Goal: Task Accomplishment & Management: Complete application form

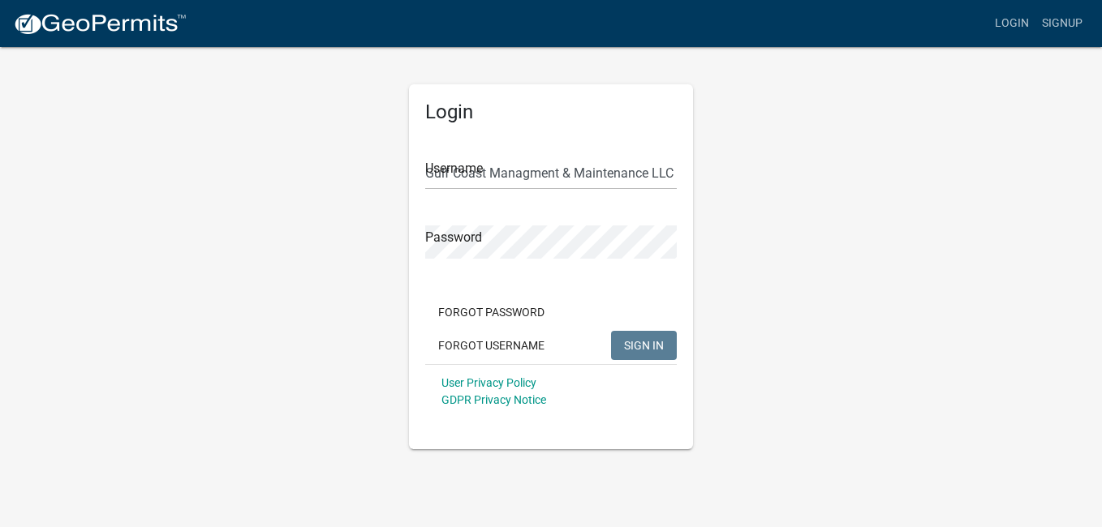
click at [646, 339] on span "SIGN IN" at bounding box center [644, 344] width 40 height 13
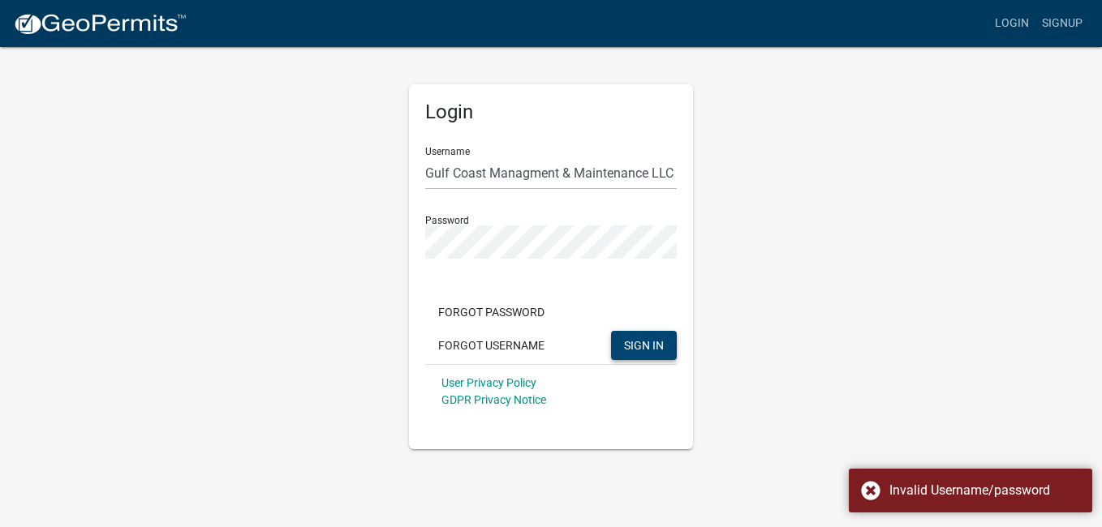
click at [767, 289] on div "Login Username Gulf Coast Managment & Maintenance LLC Password Forgot Password …" at bounding box center [550, 247] width 925 height 404
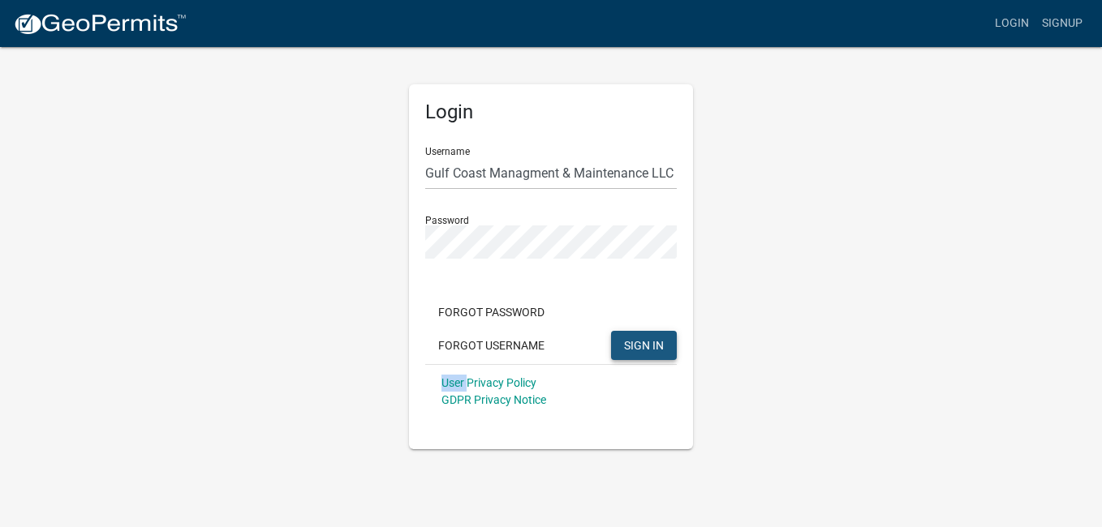
click at [638, 343] on span "SIGN IN" at bounding box center [644, 344] width 40 height 13
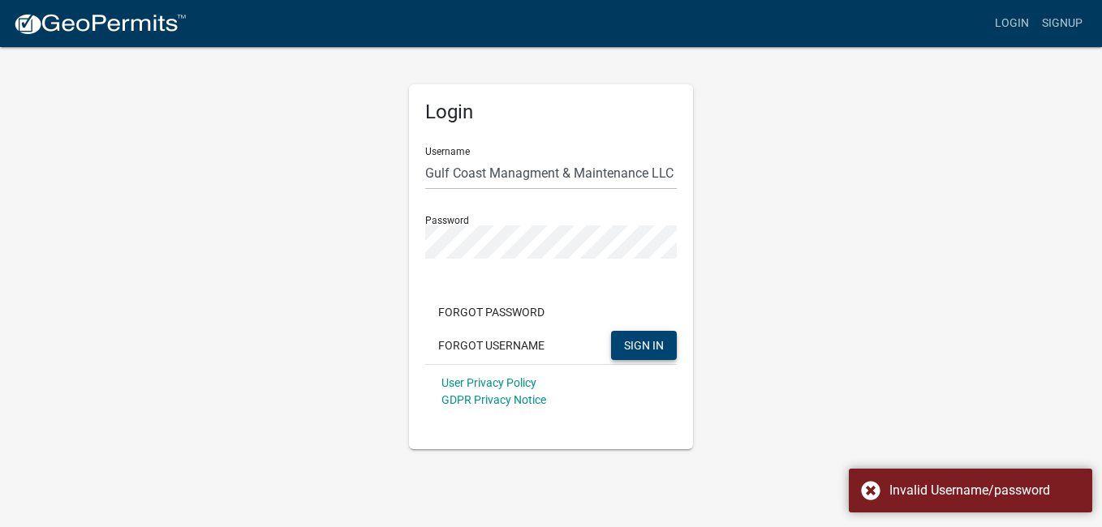
click at [850, 333] on div "Login Username Gulf Coast Managment & Maintenance LLC Password Forgot Password …" at bounding box center [550, 247] width 925 height 404
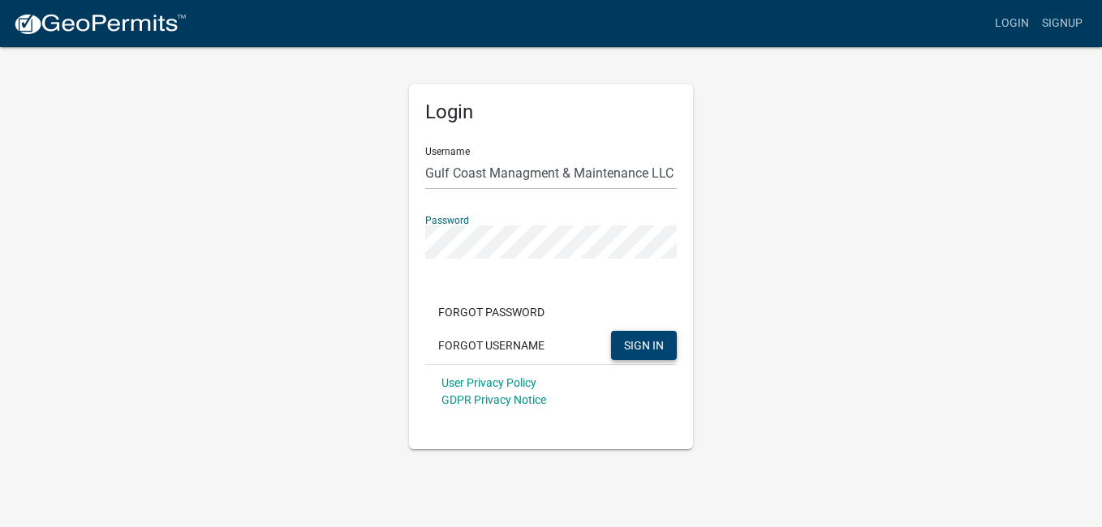
click at [639, 341] on span "SIGN IN" at bounding box center [644, 344] width 40 height 13
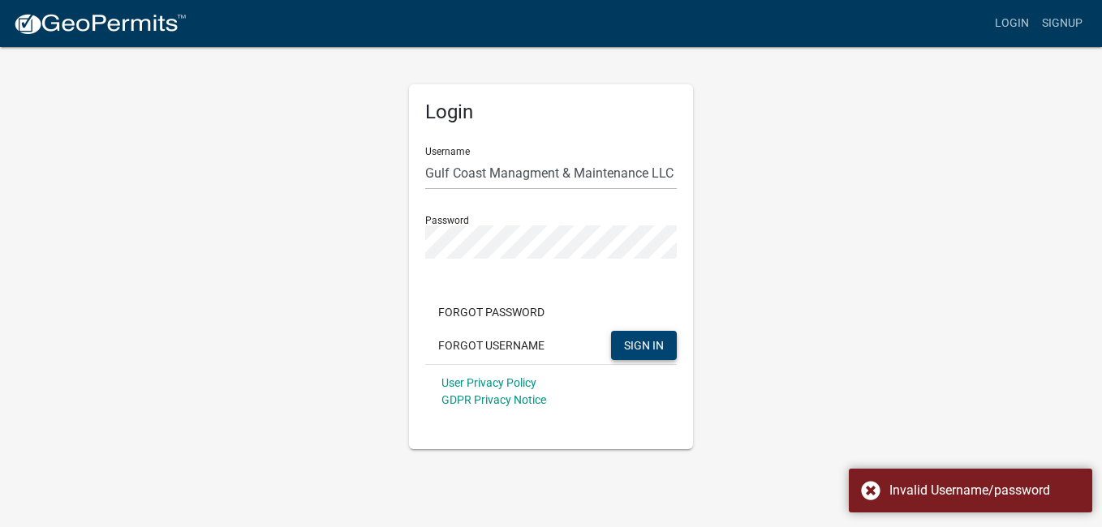
click at [758, 243] on div "Login Username Gulf Coast Managment & Maintenance LLC Password Forgot Password …" at bounding box center [550, 247] width 925 height 404
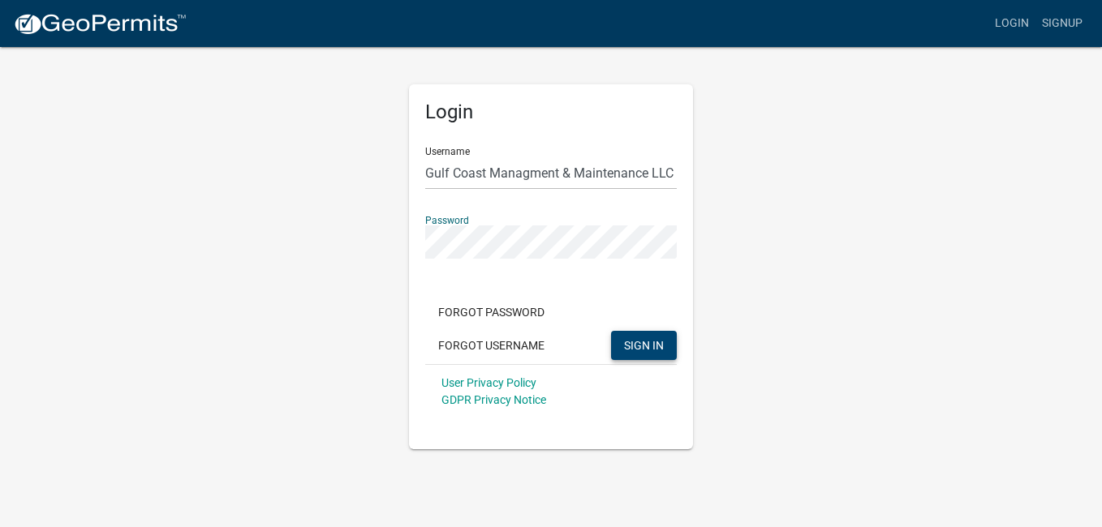
click at [861, 338] on div "Login Username Gulf Coast Managment & Maintenance LLC Password Forgot Password …" at bounding box center [550, 247] width 925 height 404
click at [637, 347] on span "SIGN IN" at bounding box center [644, 344] width 40 height 13
click at [647, 174] on input "Gulf Coast Managment & Maintenance LLC" at bounding box center [551, 173] width 252 height 33
click at [635, 348] on span "SIGN IN" at bounding box center [644, 344] width 40 height 13
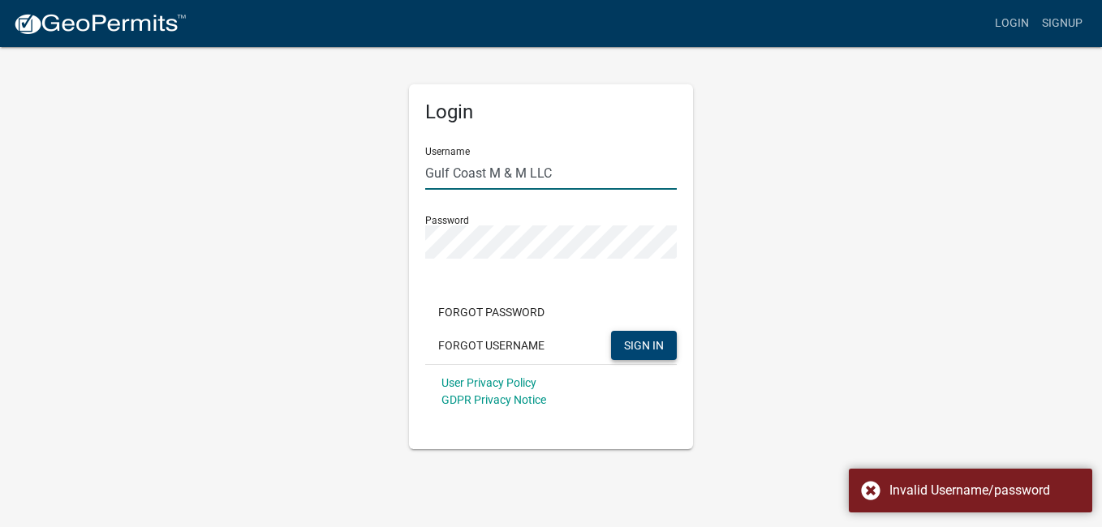
click at [582, 183] on input "Gulf Coast M & M LLC" at bounding box center [551, 173] width 252 height 33
click at [601, 173] on input "Gulf Coast M & M LLC" at bounding box center [551, 173] width 252 height 33
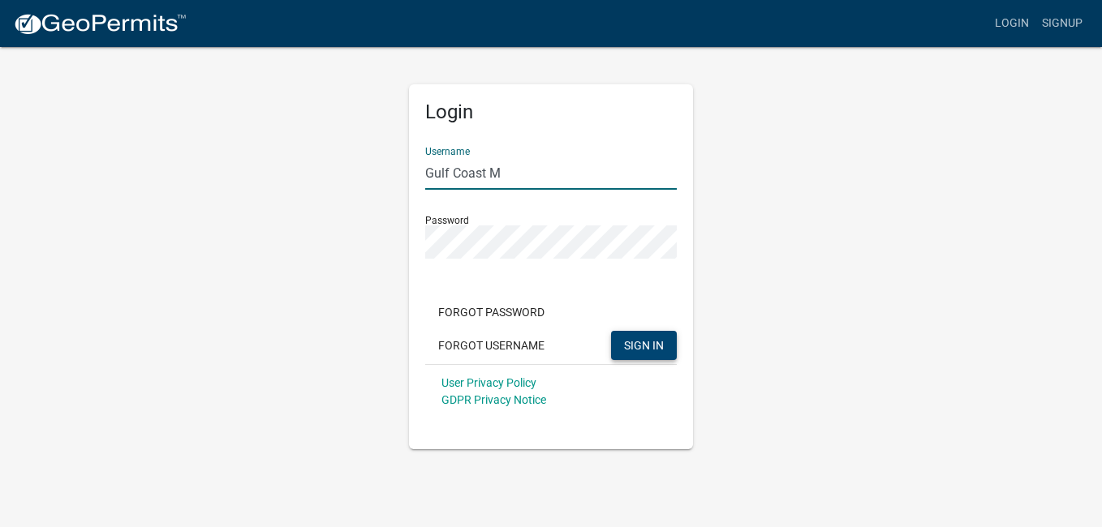
type input "Gulf Coast Managment & Maintenance LLC"
click at [773, 243] on div "Login Username Gulf Coast Managment & Maintenance LLC Password Forgot Password …" at bounding box center [550, 247] width 925 height 404
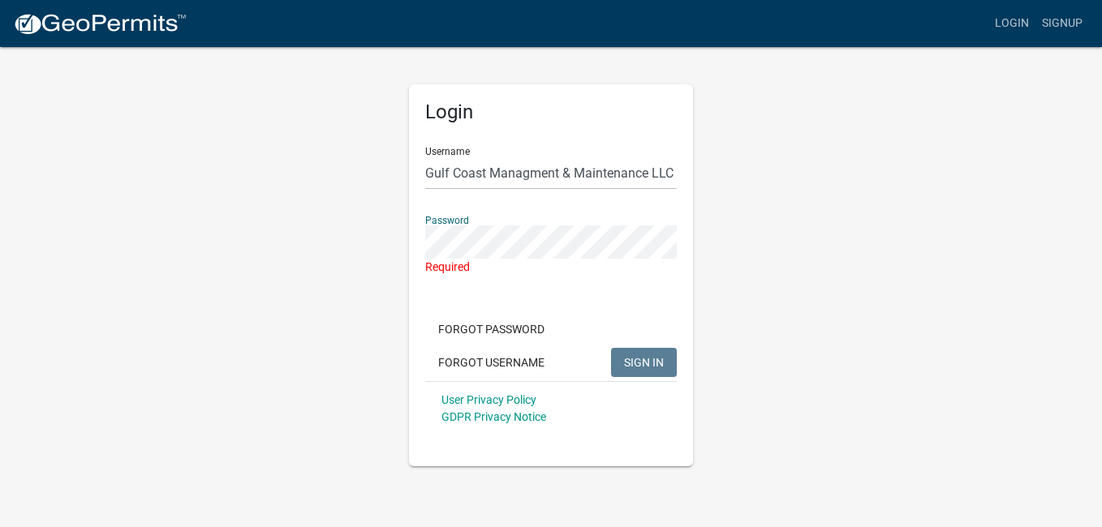
click at [806, 272] on div "Login Username Gulf Coast Managment & Maintenance LLC Password Required Forgot …" at bounding box center [550, 255] width 925 height 421
click at [494, 330] on button "Forgot Password" at bounding box center [491, 329] width 132 height 29
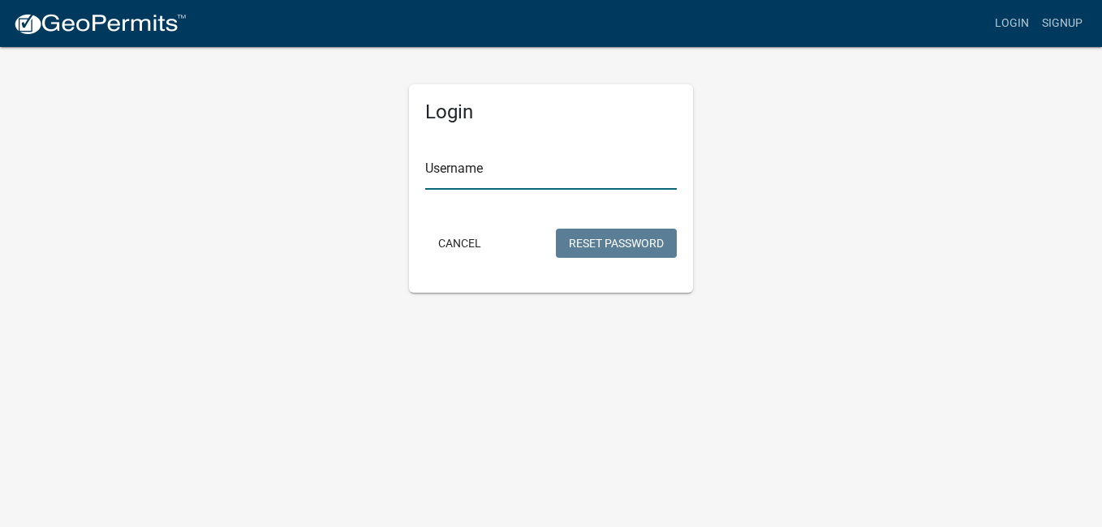
click at [505, 179] on input "Username" at bounding box center [551, 173] width 252 height 33
type input "Gulf Coast Management & Maintenance LLC"
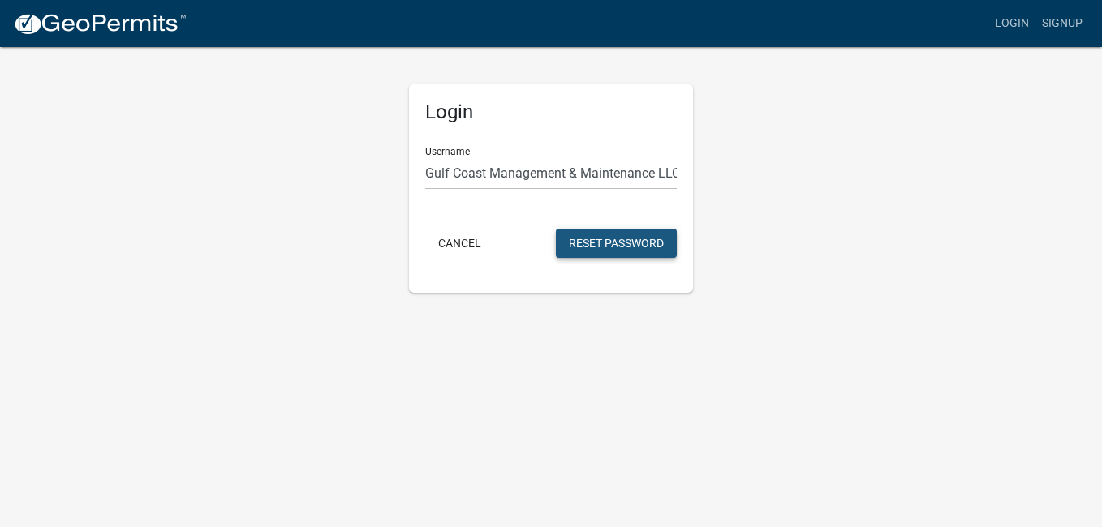
click at [619, 237] on button "Reset Password" at bounding box center [616, 243] width 121 height 29
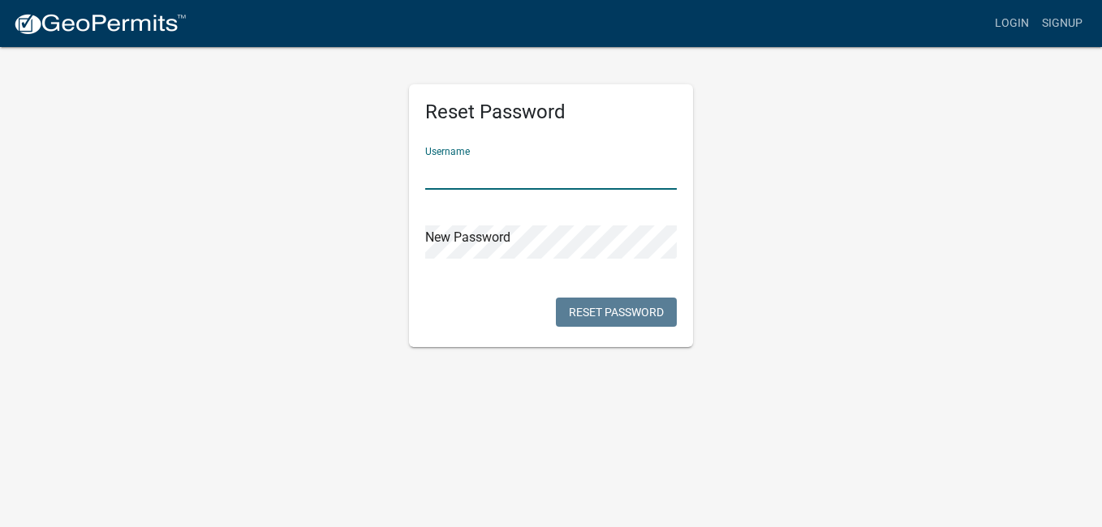
click at [599, 171] on input "text" at bounding box center [551, 173] width 252 height 33
type input "Gulf Coast Management & Maintenance LLC"
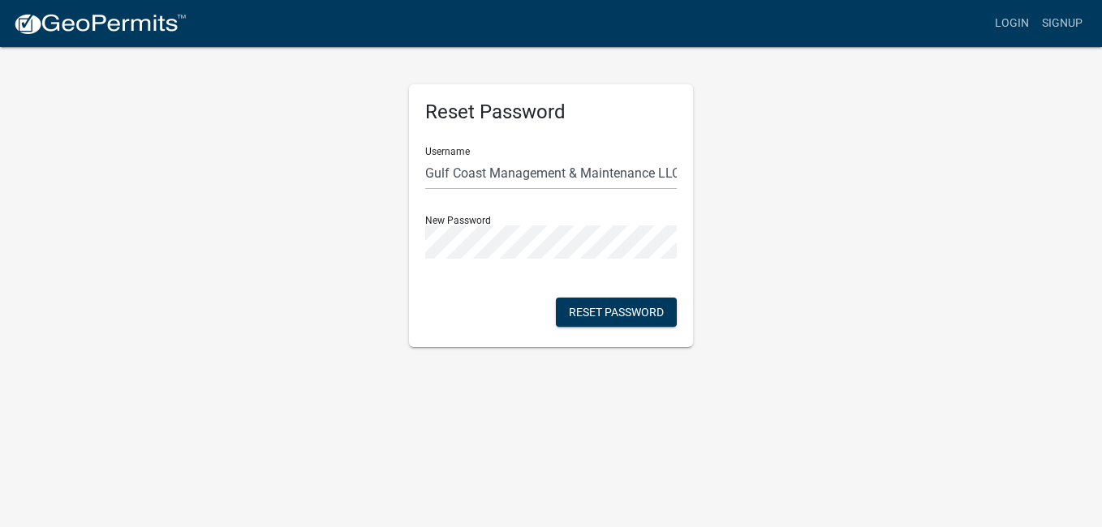
click at [798, 302] on div "Reset Password Username Gulf Coast Management & Maintenance LLC New Password Re…" at bounding box center [550, 196] width 925 height 302
click at [625, 315] on button "Reset Password" at bounding box center [616, 312] width 121 height 29
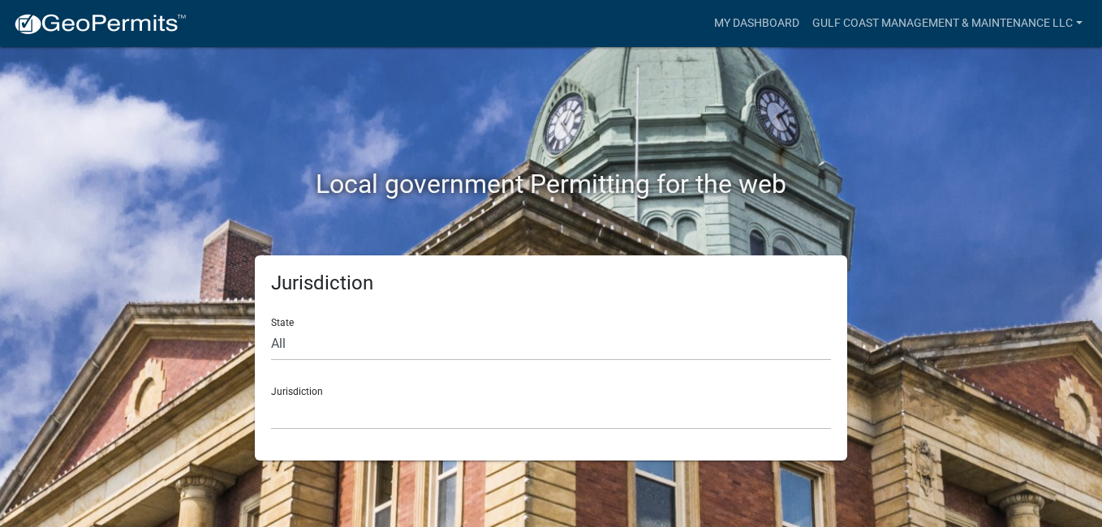
click at [879, 155] on div "Local government Permitting for the web" at bounding box center [550, 151] width 925 height 208
click at [944, 208] on div "Local government Permitting for the web" at bounding box center [550, 151] width 925 height 208
click at [344, 335] on select "All Colorado Georgia Indiana Iowa Kansas Minnesota Ohio South Carolina Wisconsin" at bounding box center [551, 344] width 560 height 33
select select "Indiana"
click at [271, 328] on select "All Colorado Georgia Indiana Iowa Kansas Minnesota Ohio South Carolina Wisconsin" at bounding box center [551, 344] width 560 height 33
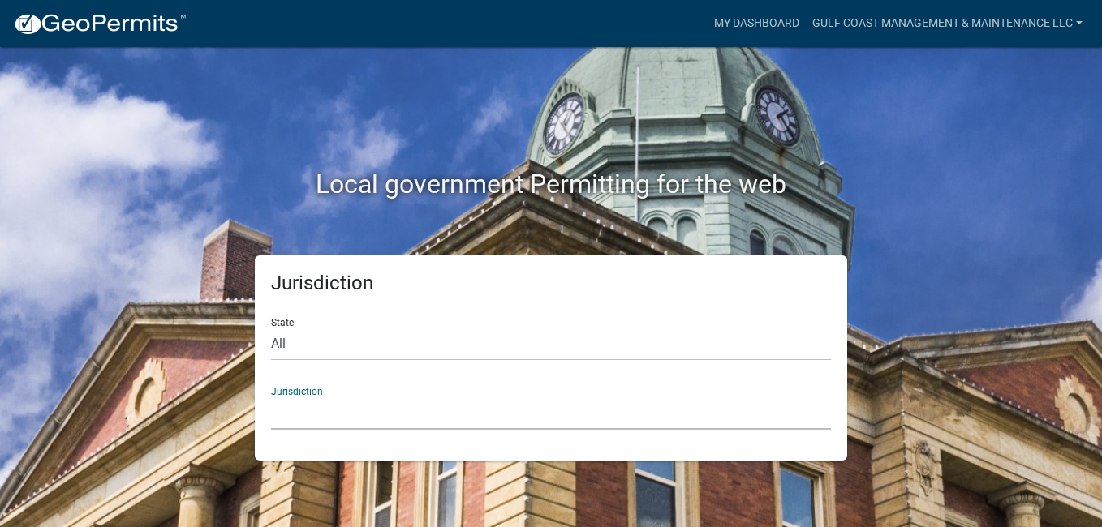
click at [329, 399] on select "City of Charlestown, Indiana City of Jeffersonville, Indiana City of Logansport…" at bounding box center [551, 413] width 560 height 33
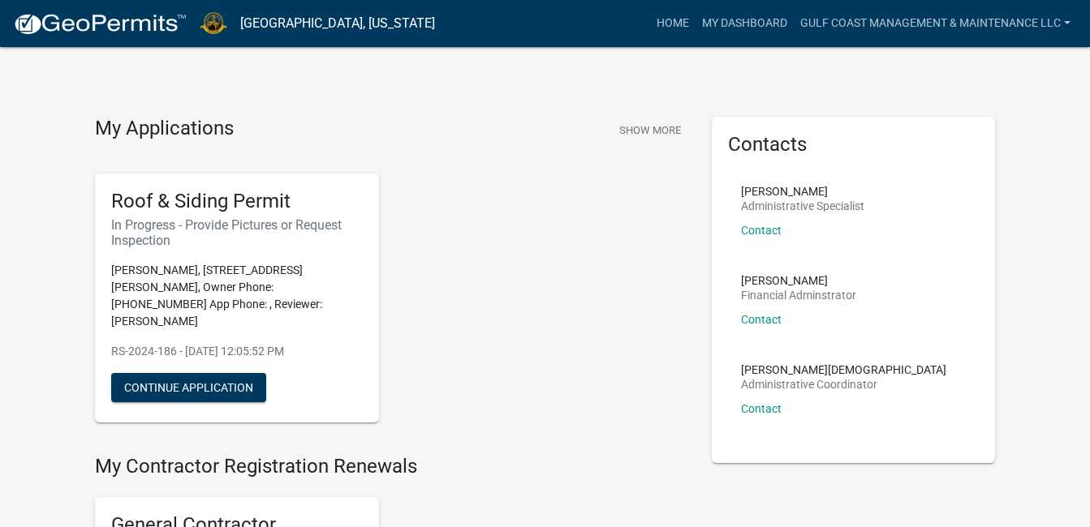
click at [55, 362] on div "My Applications Show More Roof & Siding Permit In Progress - Provide Pictures o…" at bounding box center [545, 478] width 1090 height 957
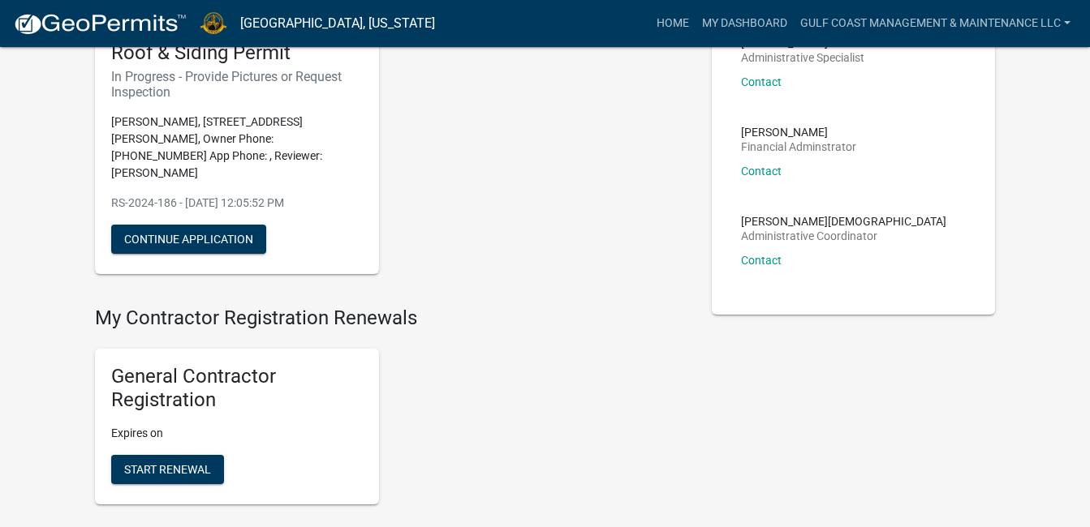
scroll to position [227, 0]
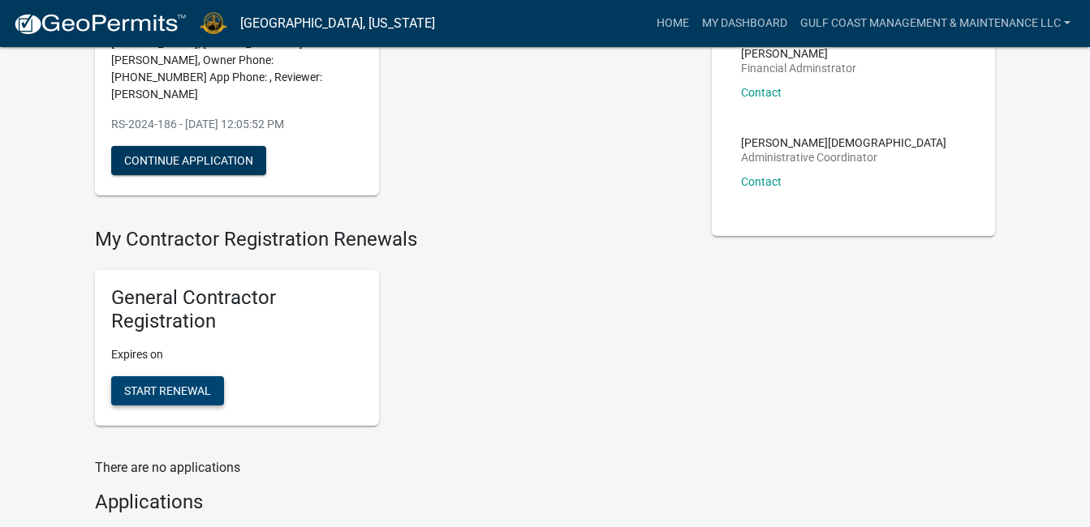
click at [178, 385] on span "Start Renewal" at bounding box center [167, 391] width 87 height 13
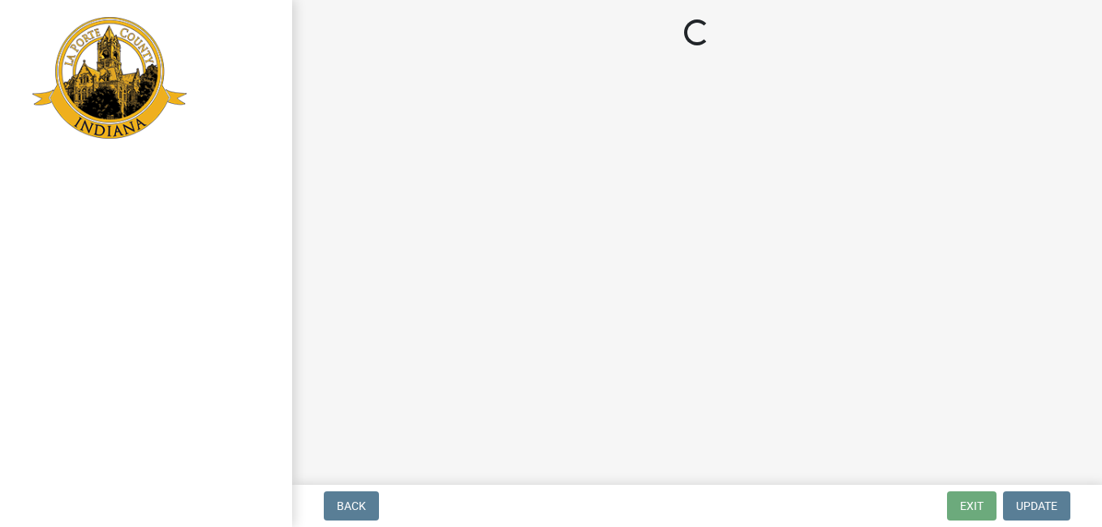
select select "IN"
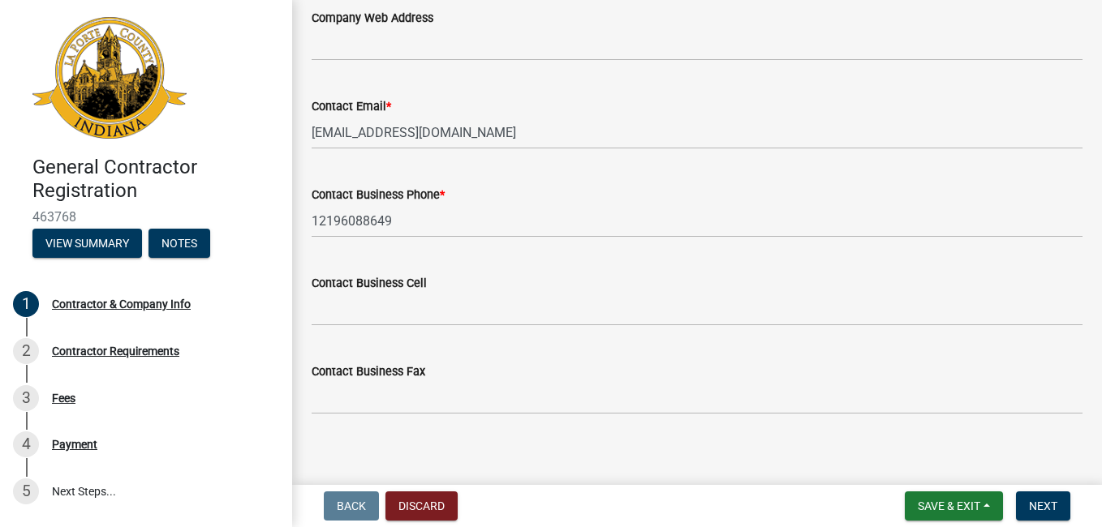
scroll to position [935, 0]
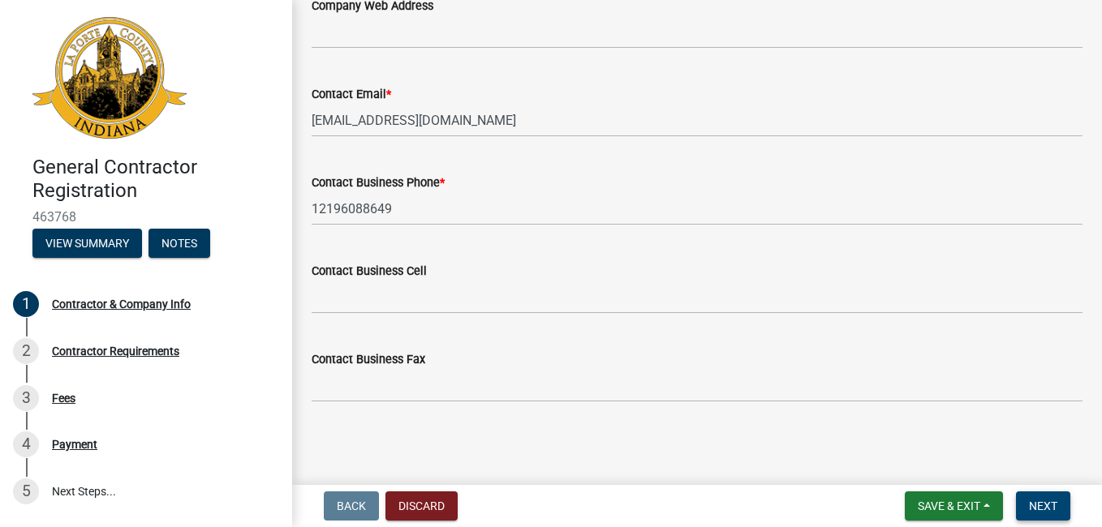
click at [1041, 501] on span "Next" at bounding box center [1043, 506] width 28 height 13
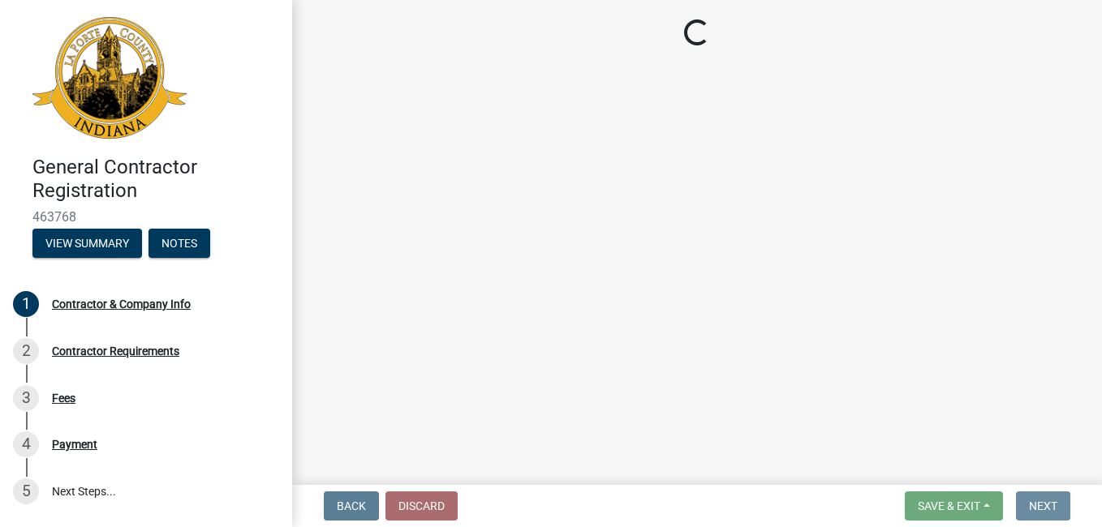
scroll to position [0, 0]
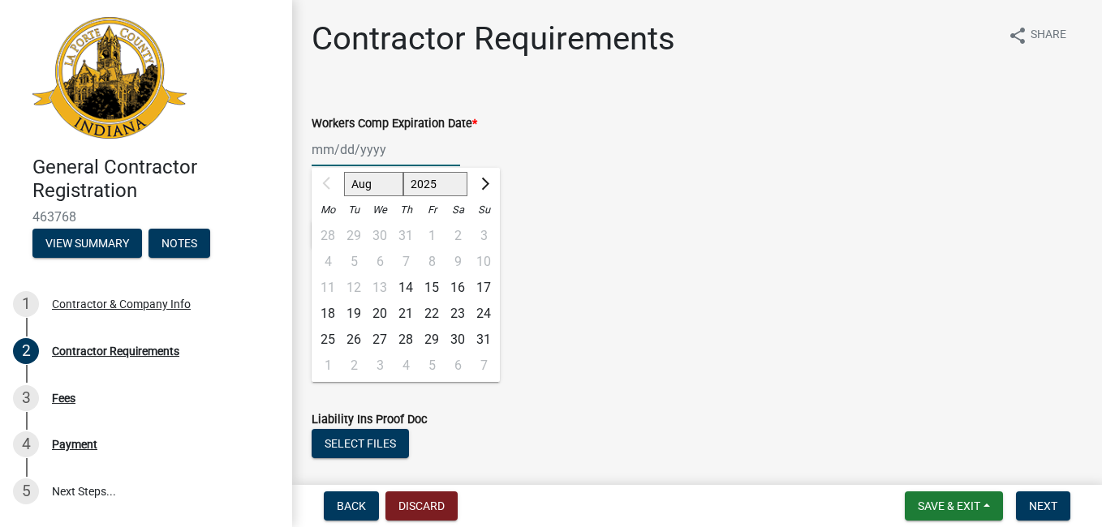
click at [395, 150] on div "Aug Sep Oct Nov Dec 2025 2026 2027 2028 2029 2030 2031 2032 2033 2034 2035 2036…" at bounding box center [386, 149] width 148 height 33
click at [486, 183] on span "Next month" at bounding box center [483, 184] width 12 height 12
select select "10"
click at [456, 314] on div "25" at bounding box center [458, 314] width 26 height 26
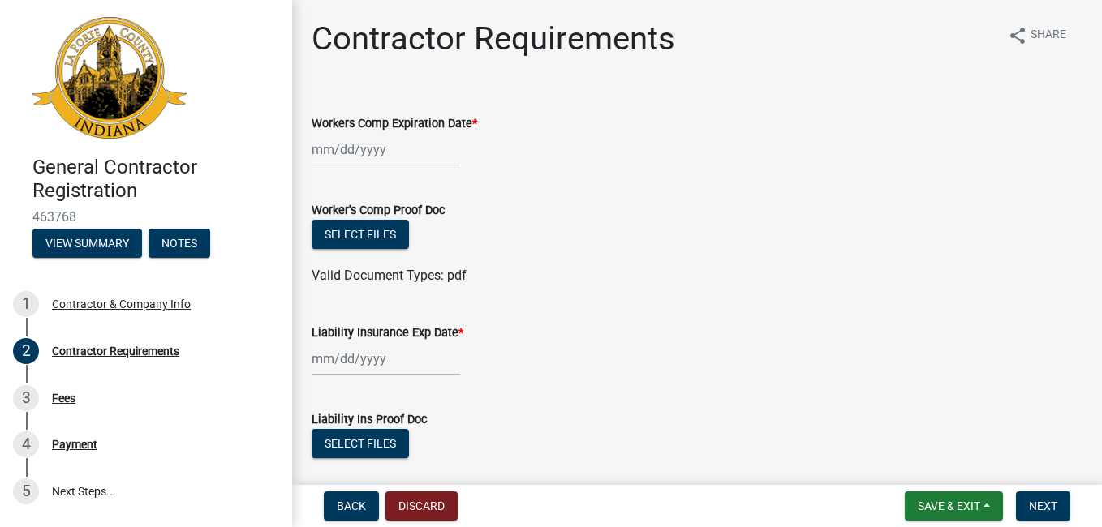
type input "10/25/2025"
click at [560, 296] on wm-data-entity-input "Worker's Comp Proof Doc Select files Valid Document Types: pdf" at bounding box center [697, 240] width 771 height 119
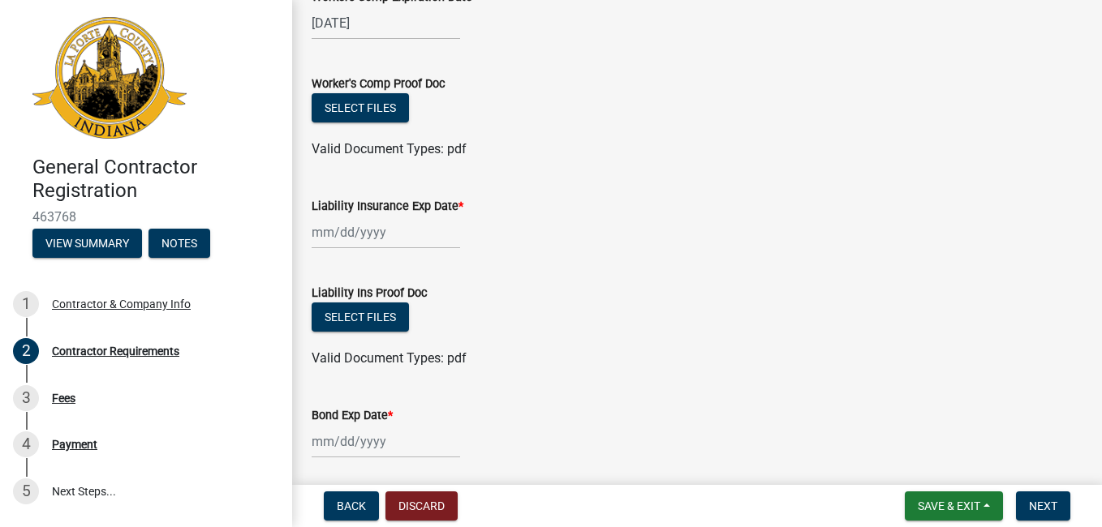
scroll to position [130, 0]
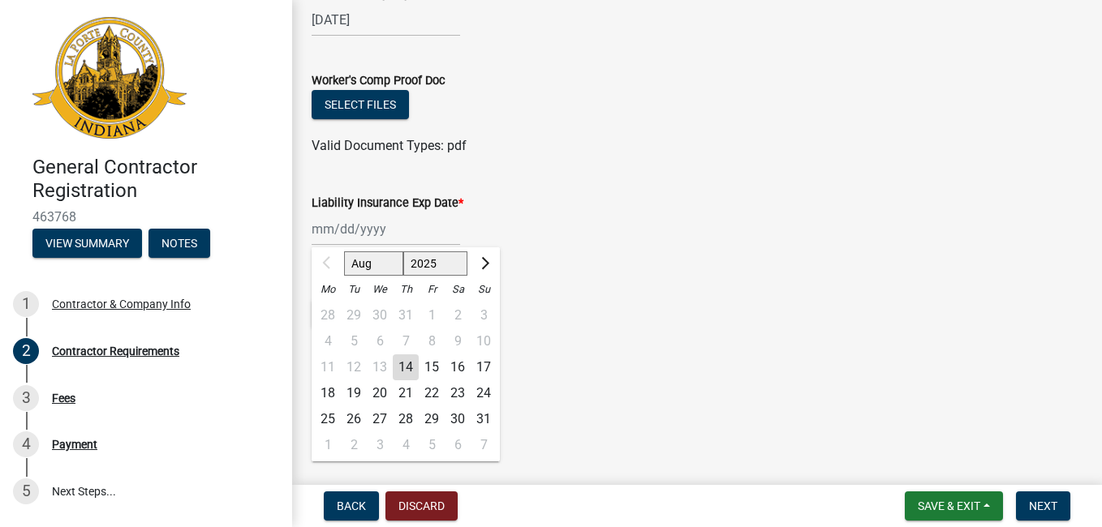
click at [403, 226] on div "Aug Sep Oct Nov Dec 2025 2026 2027 2028 2029 2030 2031 2032 2033 2034 2035 2036…" at bounding box center [386, 229] width 148 height 33
click at [492, 263] on button "Next month" at bounding box center [483, 264] width 19 height 26
select select "9"
click at [460, 340] on div "13" at bounding box center [458, 342] width 26 height 26
type input "09/13/2025"
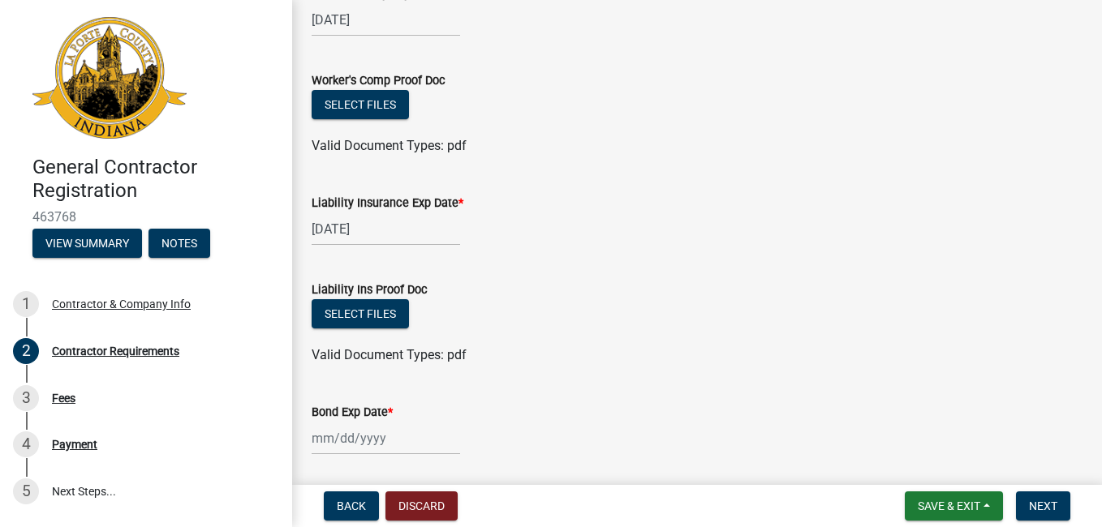
click at [551, 338] on ul at bounding box center [697, 339] width 771 height 13
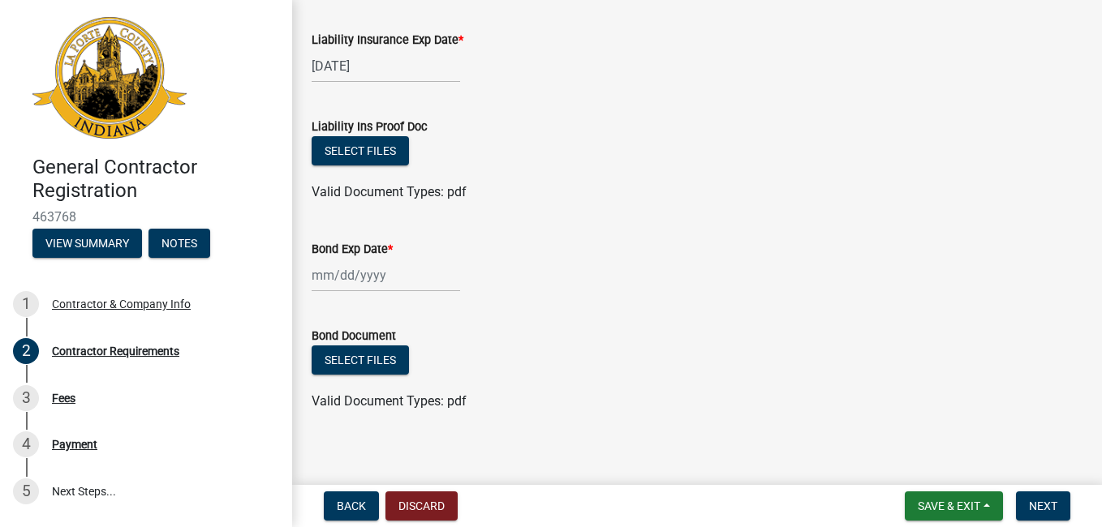
scroll to position [303, 0]
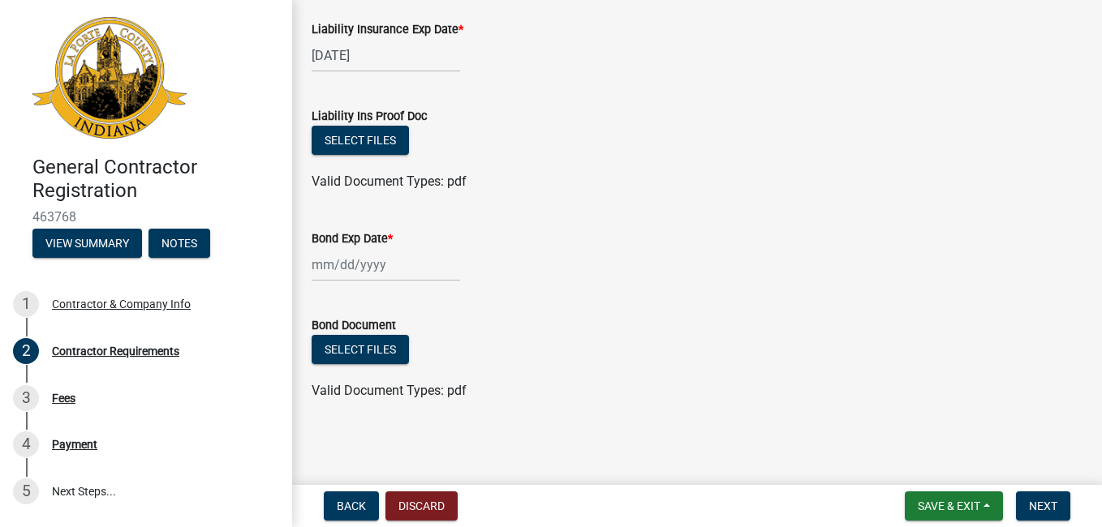
click at [404, 268] on div at bounding box center [386, 264] width 148 height 33
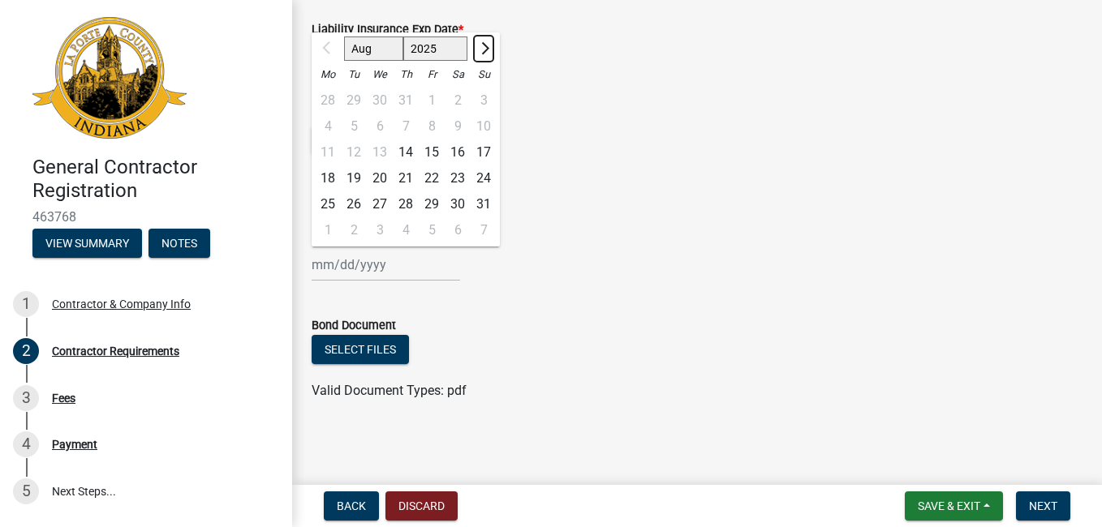
click at [484, 50] on span "Next month" at bounding box center [483, 48] width 12 height 12
select select "9"
click at [486, 122] on div "14" at bounding box center [484, 127] width 26 height 26
type input "09/14/2025"
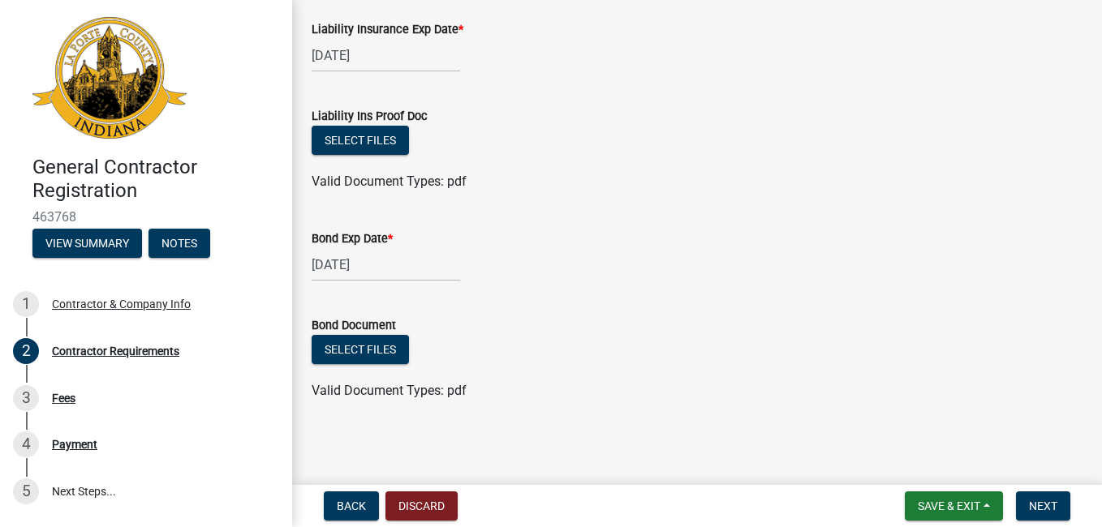
click at [617, 310] on form "Bond Document Select files Valid Document Types: pdf" at bounding box center [697, 348] width 771 height 105
click at [1035, 507] on span "Next" at bounding box center [1043, 506] width 28 height 13
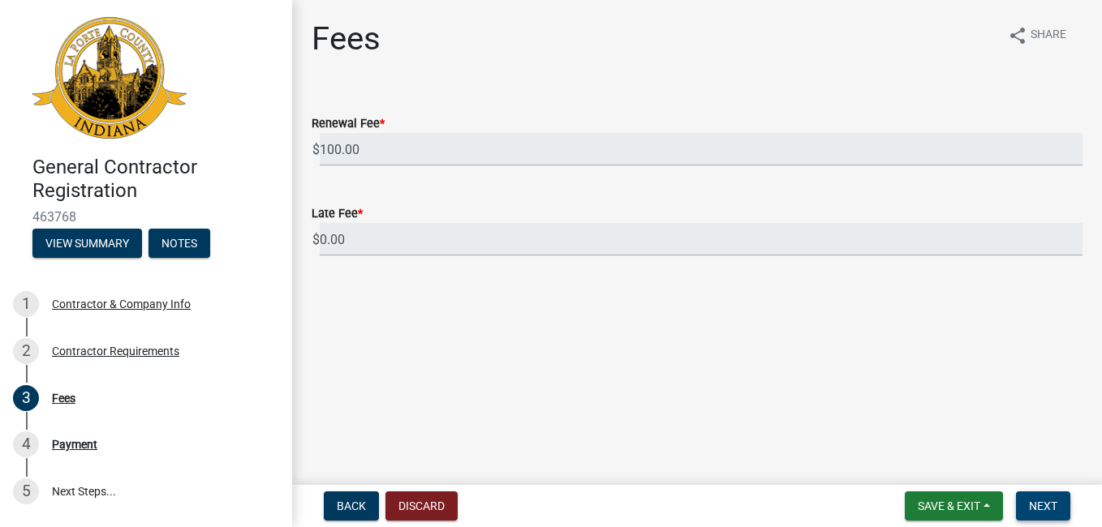
click at [1039, 507] on span "Next" at bounding box center [1043, 506] width 28 height 13
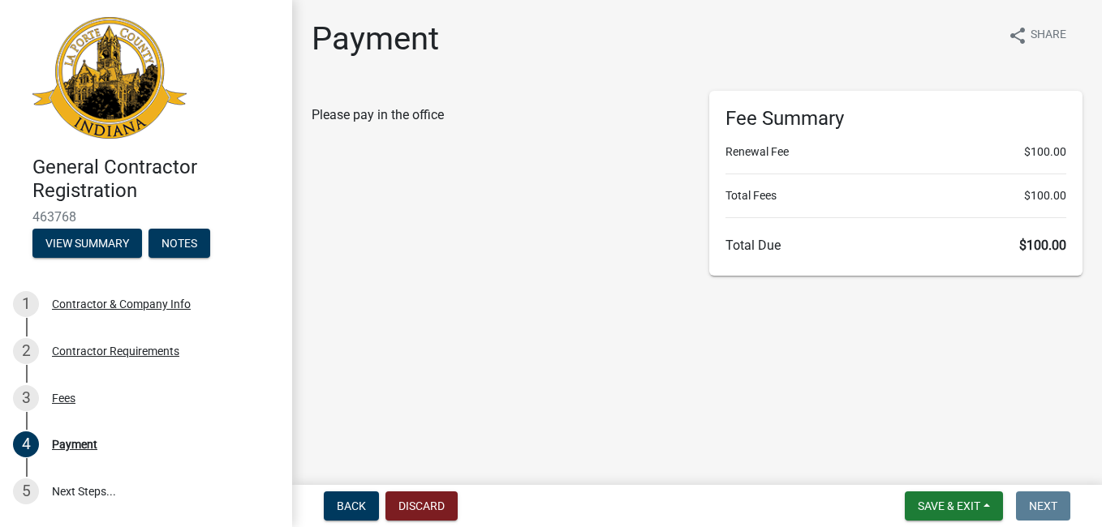
click at [586, 328] on main "Payment share Share Please pay in the office Fee Summary Renewal Fee $100.00 To…" at bounding box center [697, 239] width 810 height 479
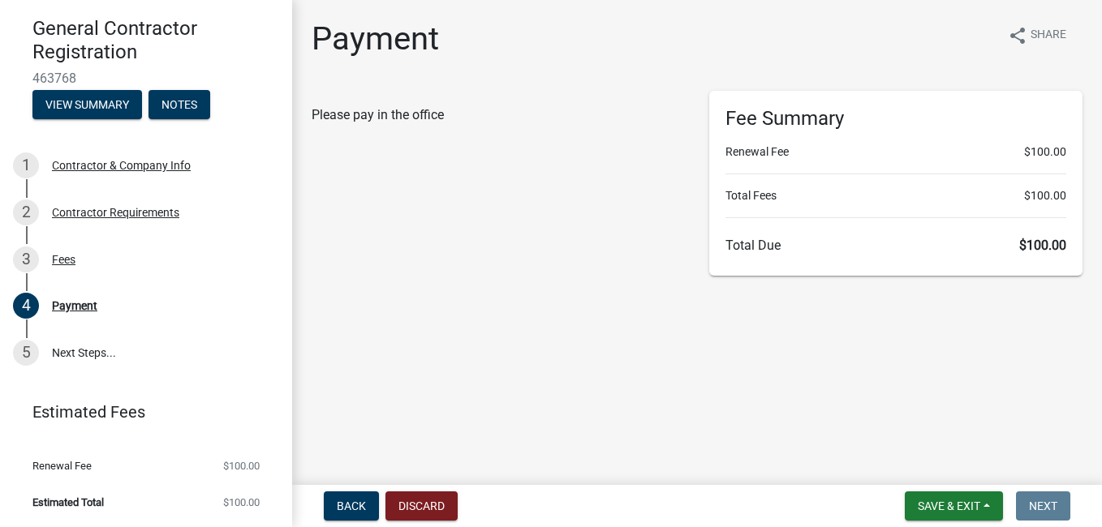
click at [601, 408] on main "Payment share Share Please pay in the office Fee Summary Renewal Fee $100.00 To…" at bounding box center [697, 239] width 810 height 479
click at [96, 354] on link "5 Next Steps..." at bounding box center [146, 352] width 292 height 47
click at [925, 506] on span "Save & Exit" at bounding box center [949, 506] width 62 height 13
click at [899, 422] on button "Save" at bounding box center [938, 425] width 130 height 39
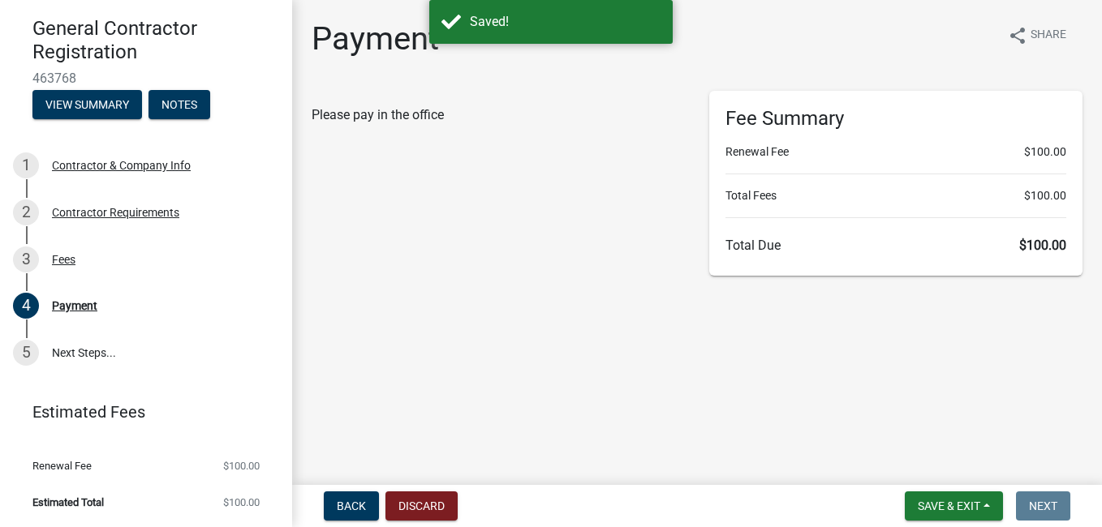
click at [705, 407] on main "Payment share Share Please pay in the office Fee Summary Renewal Fee $100.00 To…" at bounding box center [697, 239] width 810 height 479
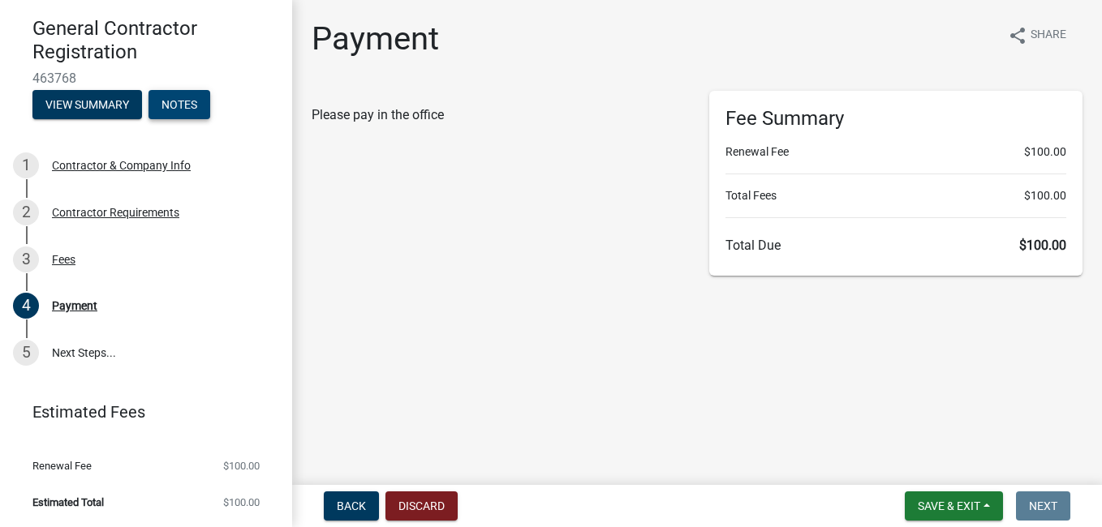
click at [191, 105] on button "Notes" at bounding box center [179, 104] width 62 height 29
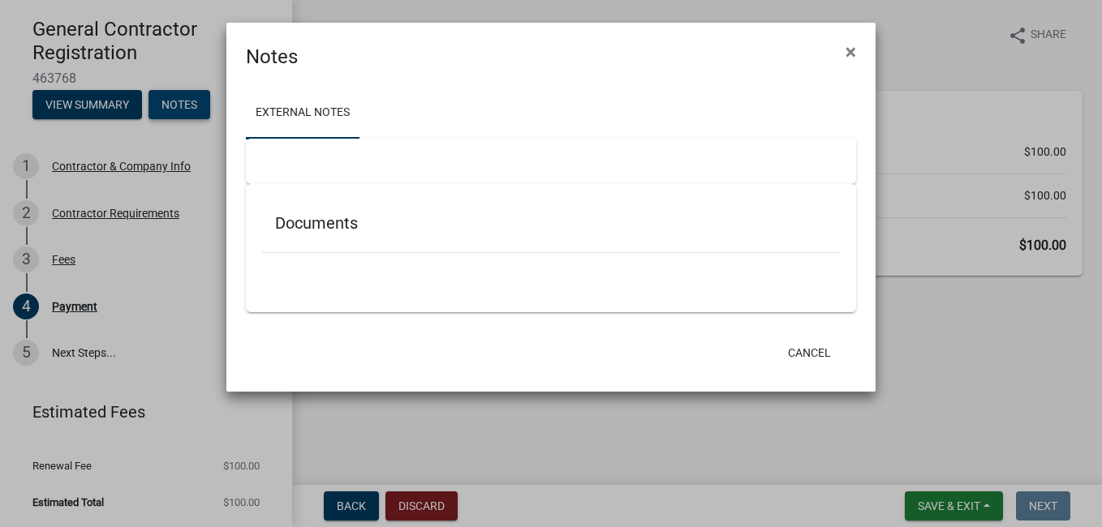
scroll to position [42, 0]
click at [849, 49] on span "×" at bounding box center [850, 52] width 11 height 23
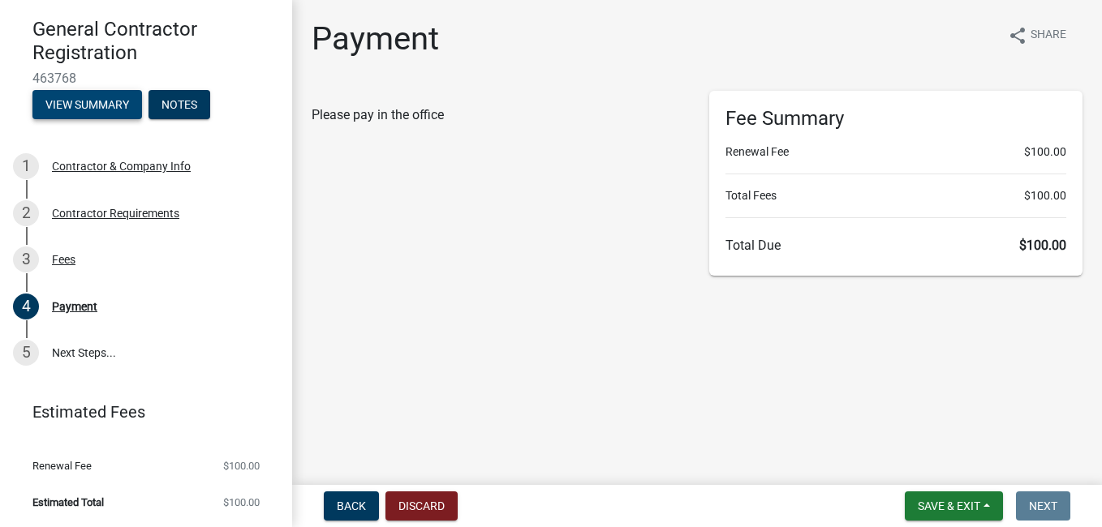
click at [91, 105] on button "View Summary" at bounding box center [87, 104] width 110 height 29
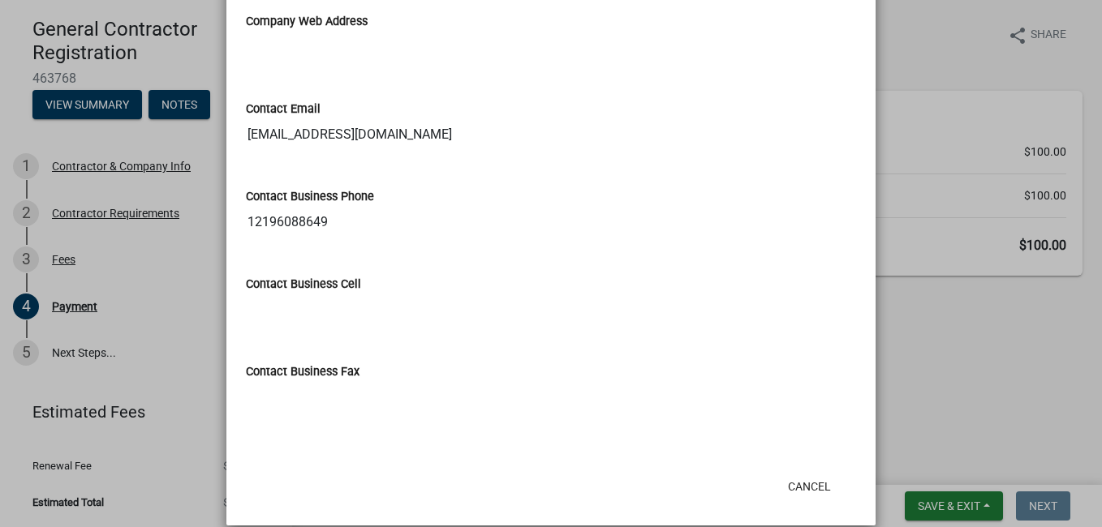
scroll to position [999, 0]
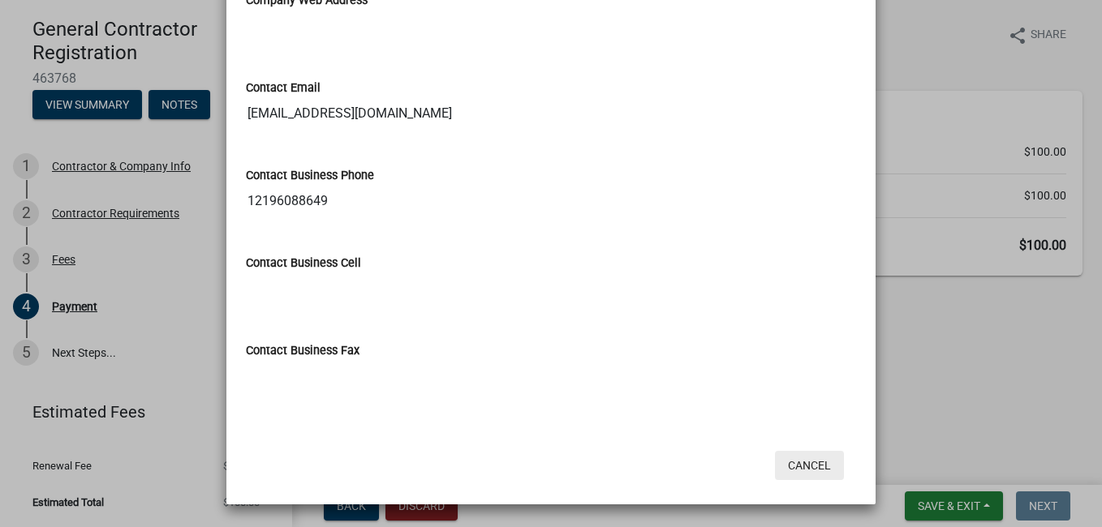
click at [802, 467] on button "Cancel" at bounding box center [809, 465] width 69 height 29
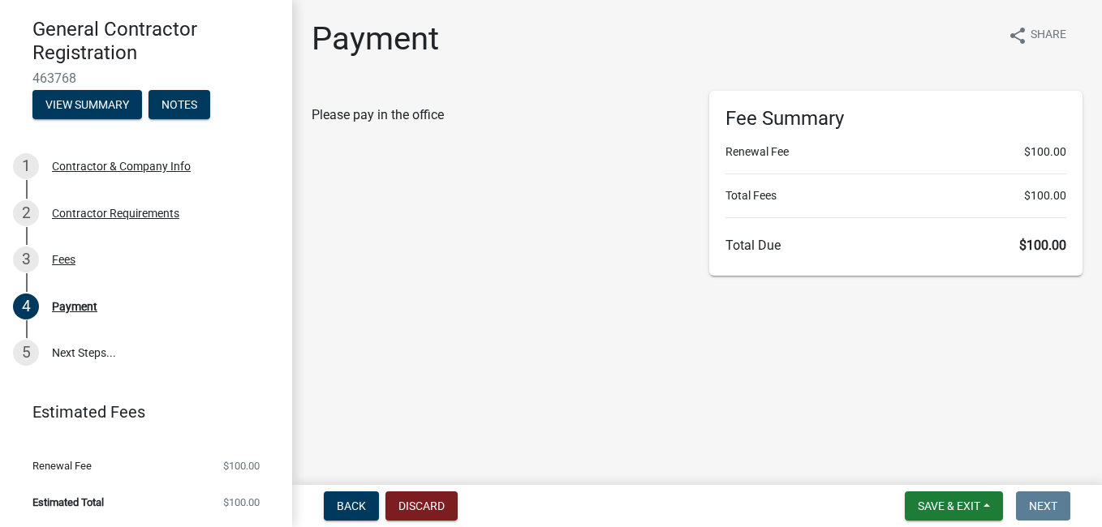
click at [534, 125] on div "Please pay in the office" at bounding box center [498, 183] width 398 height 185
click at [963, 506] on span "Save & Exit" at bounding box center [949, 506] width 62 height 13
click at [915, 465] on button "Save & Exit" at bounding box center [938, 464] width 130 height 39
